Goal: Task Accomplishment & Management: Manage account settings

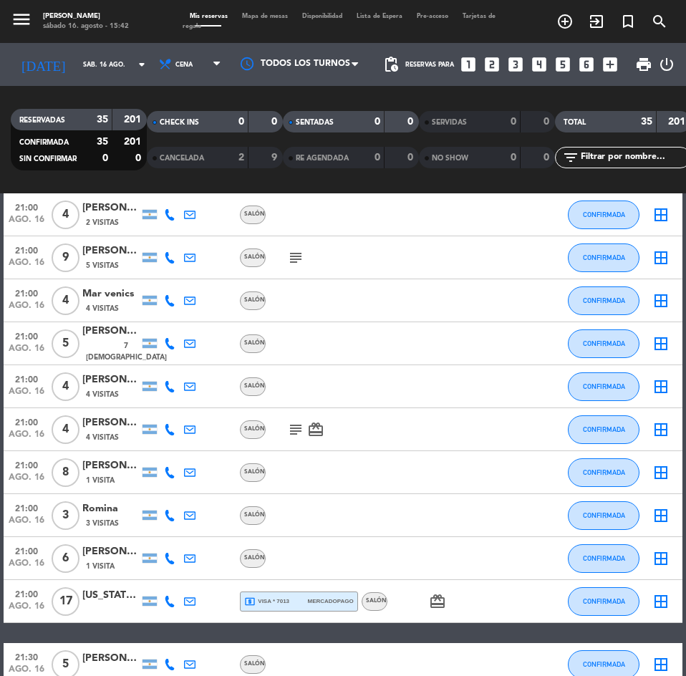
scroll to position [931, 0]
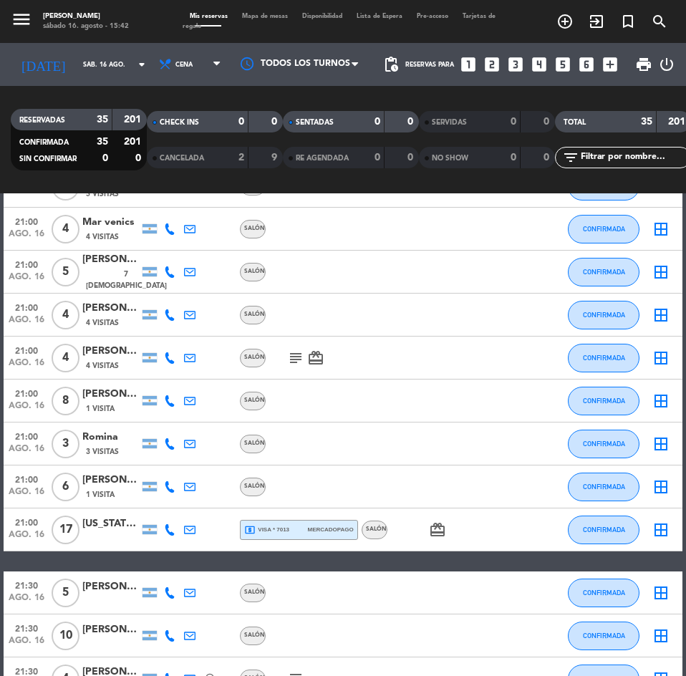
click at [97, 438] on div "Romina" at bounding box center [110, 437] width 57 height 16
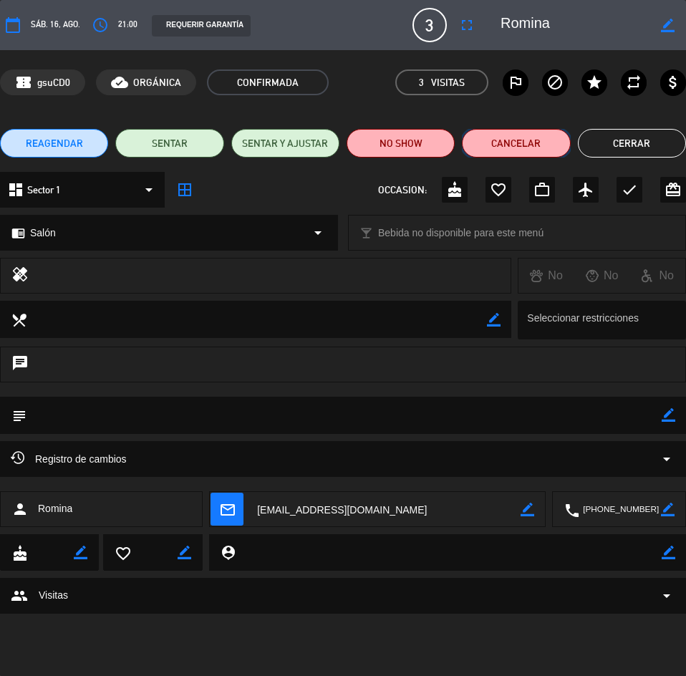
click at [511, 144] on button "Cancelar" at bounding box center [516, 143] width 108 height 29
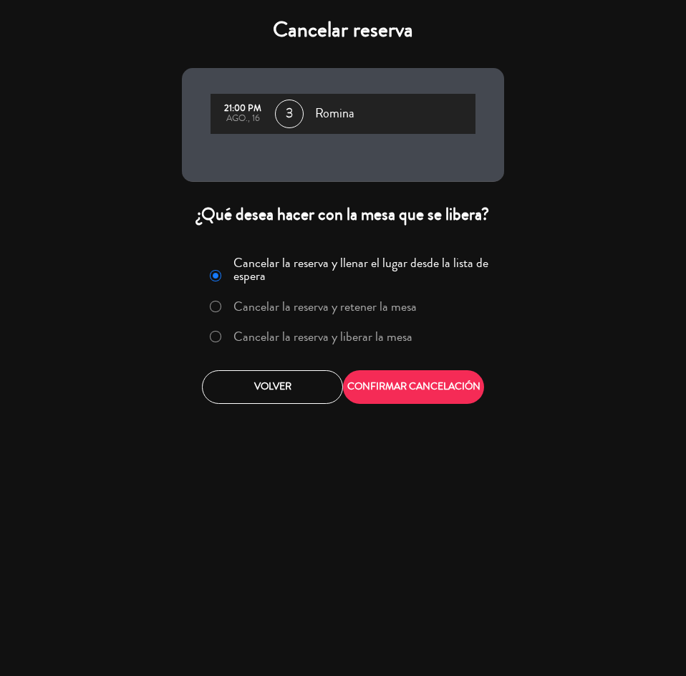
click at [293, 337] on label "Cancelar la reserva y liberar la mesa" at bounding box center [322, 336] width 179 height 13
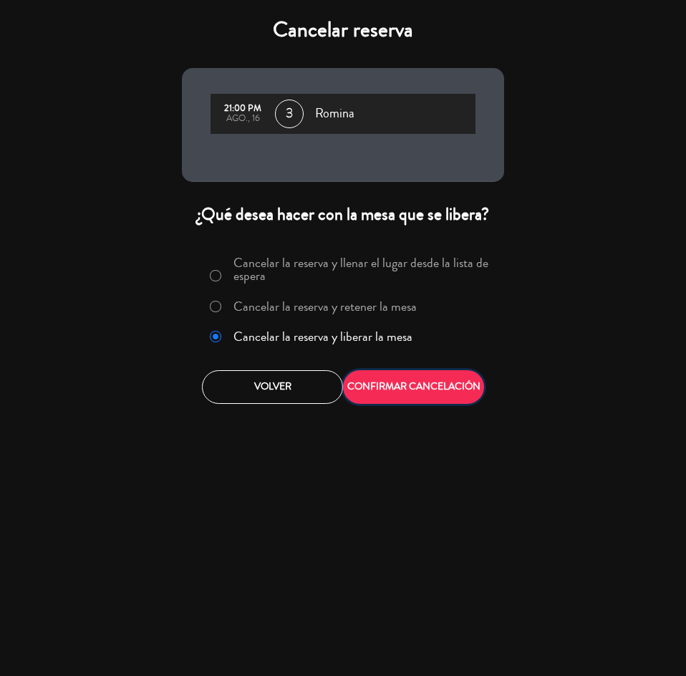
click at [410, 379] on button "CONFIRMAR CANCELACIÓN" at bounding box center [413, 387] width 141 height 34
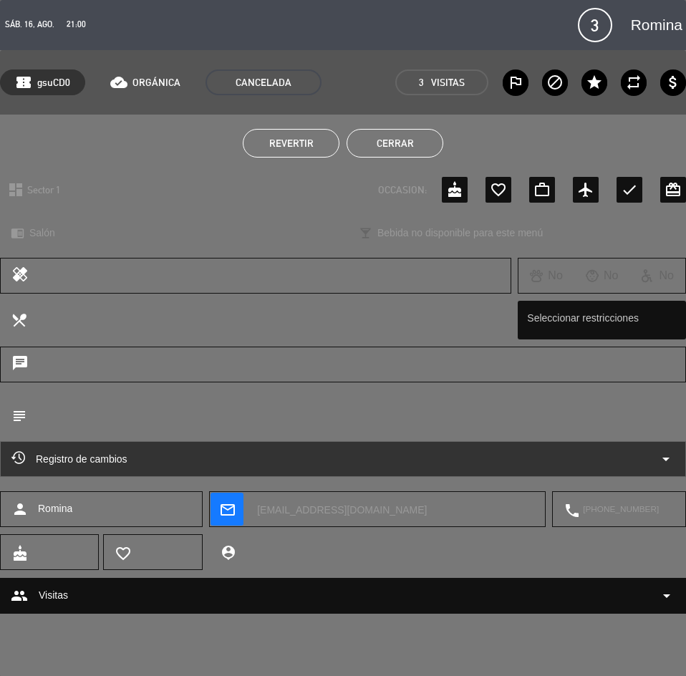
drag, startPoint x: 363, startPoint y: 148, endPoint x: 527, endPoint y: 59, distance: 186.5
click at [363, 148] on button "Cerrar" at bounding box center [395, 143] width 97 height 29
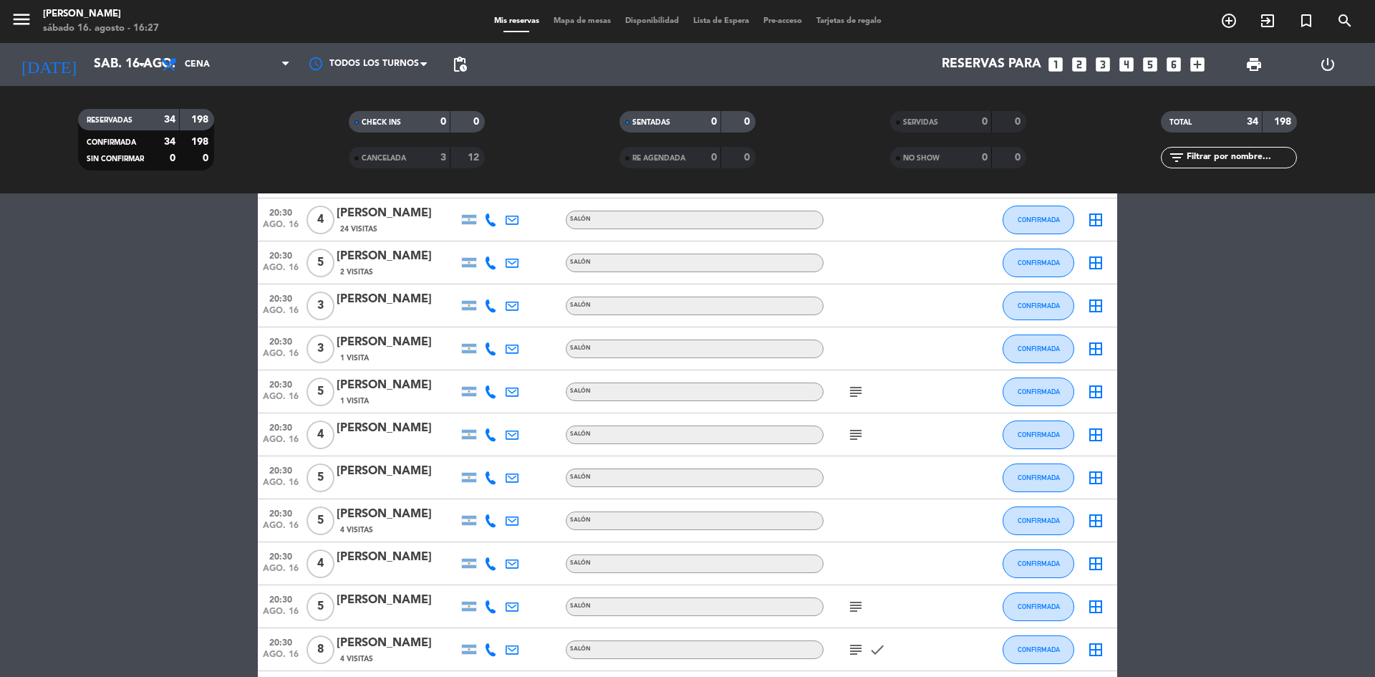
scroll to position [81, 0]
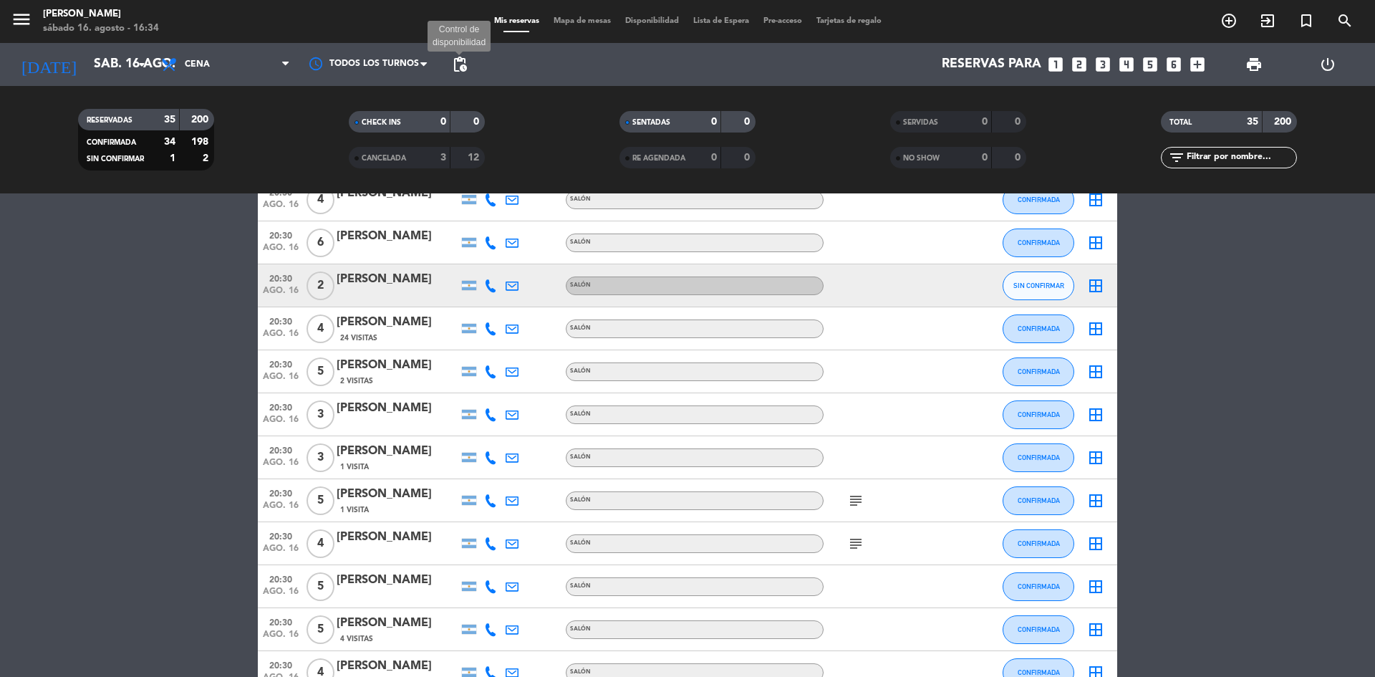
click at [457, 72] on span "pending_actions" at bounding box center [459, 64] width 17 height 17
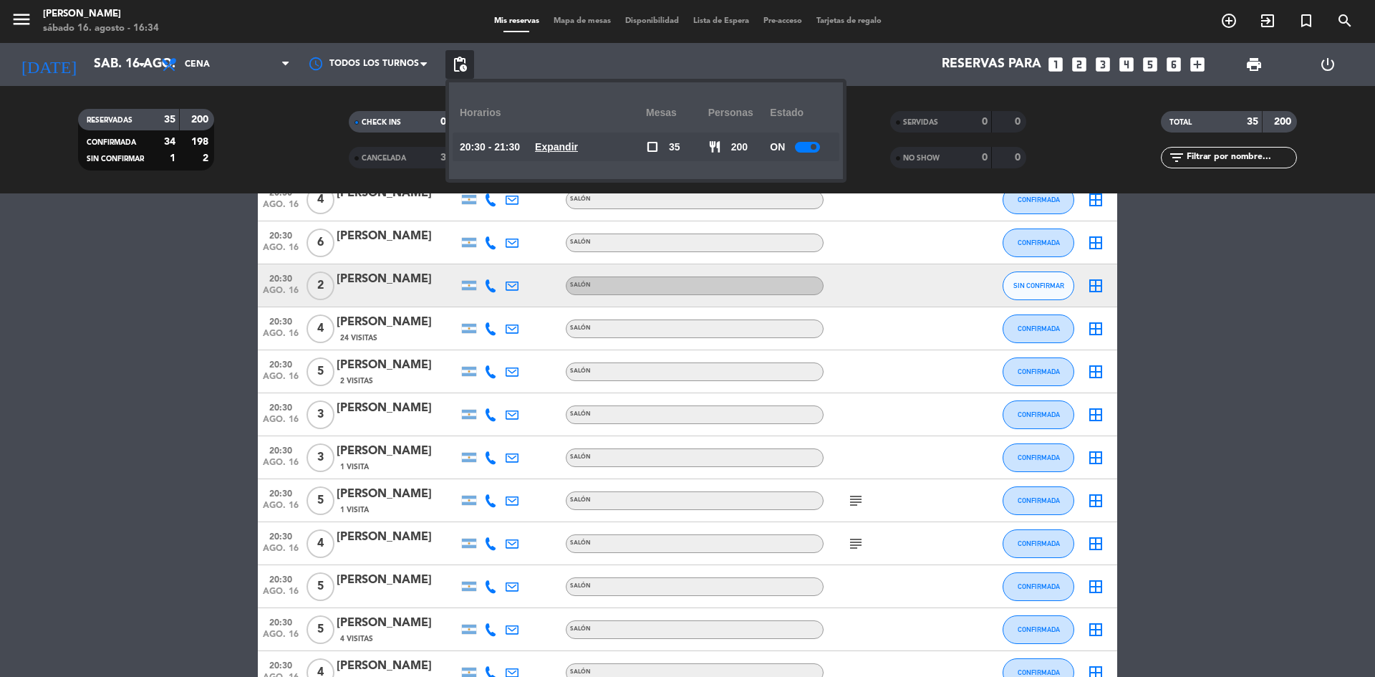
click at [685, 143] on div at bounding box center [807, 147] width 25 height 11
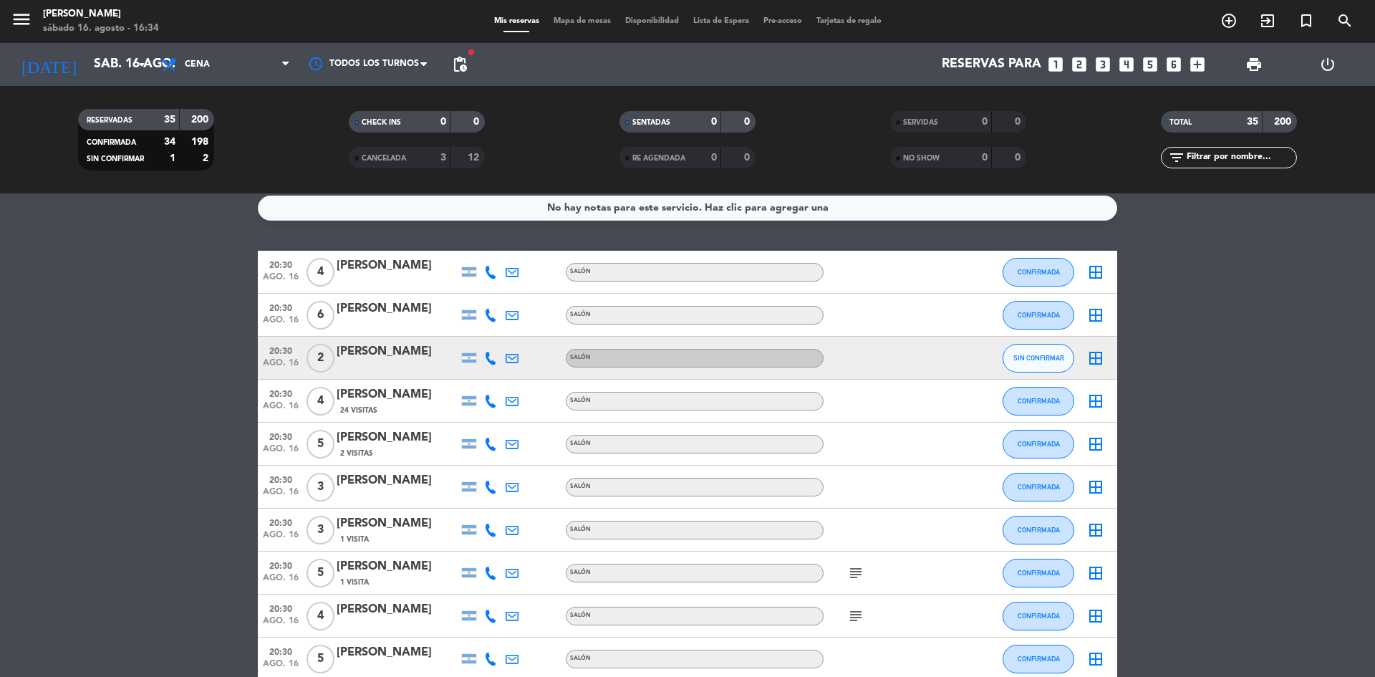
scroll to position [0, 0]
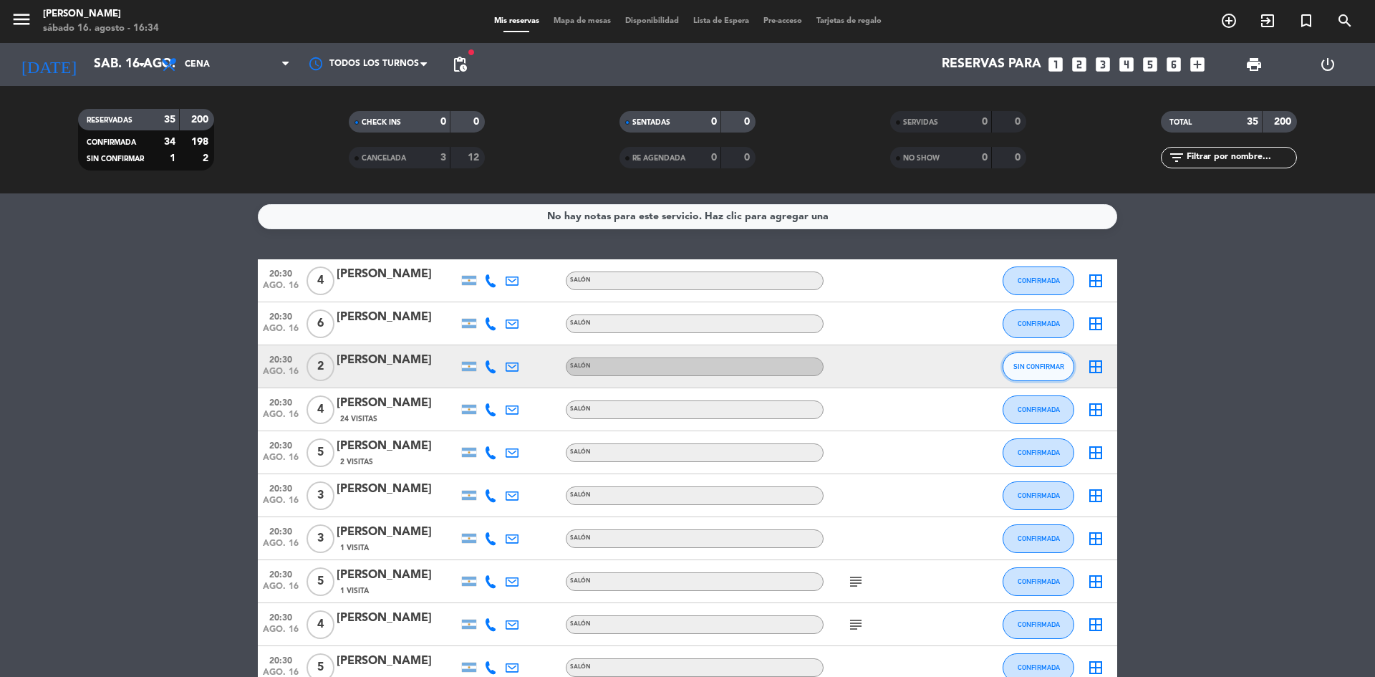
click at [685, 356] on button "SIN CONFIRMAR" at bounding box center [1039, 366] width 72 height 29
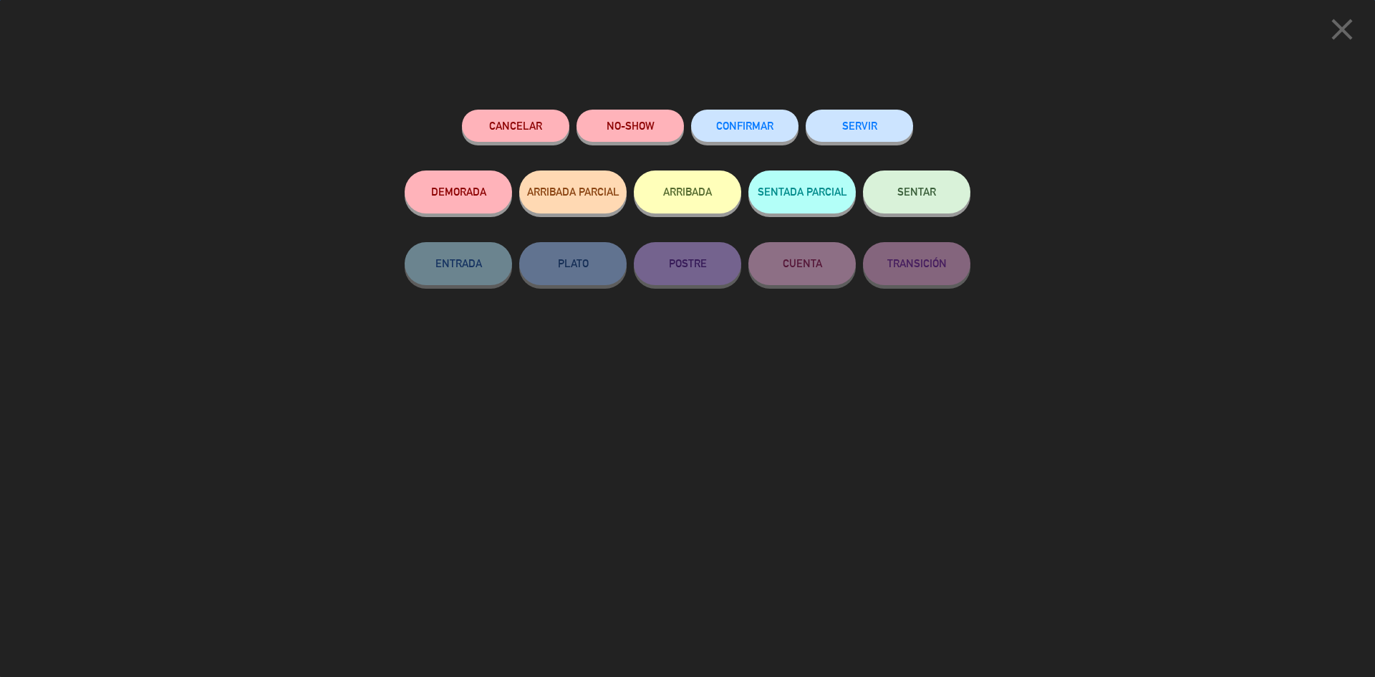
click at [685, 116] on button "CONFIRMAR" at bounding box center [744, 126] width 107 height 32
